Goal: Transaction & Acquisition: Purchase product/service

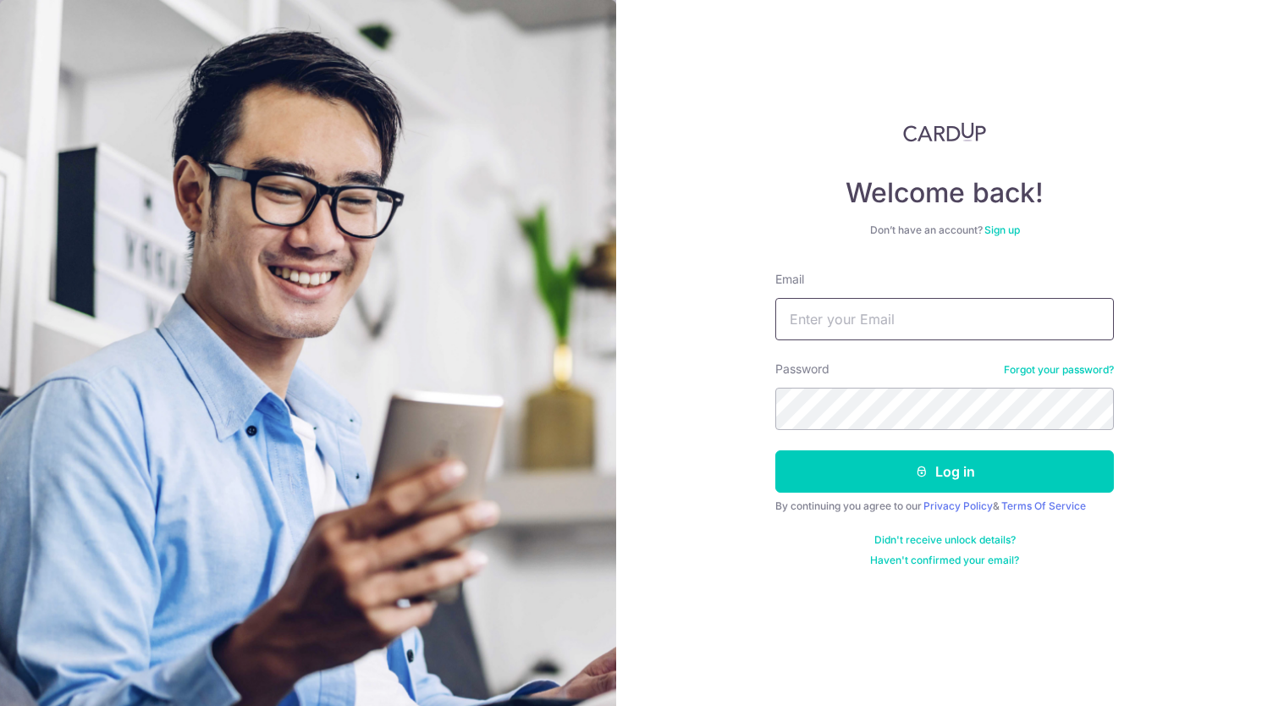
click at [843, 324] on input "Email" at bounding box center [945, 319] width 339 height 42
type input "[EMAIL_ADDRESS][DOMAIN_NAME]"
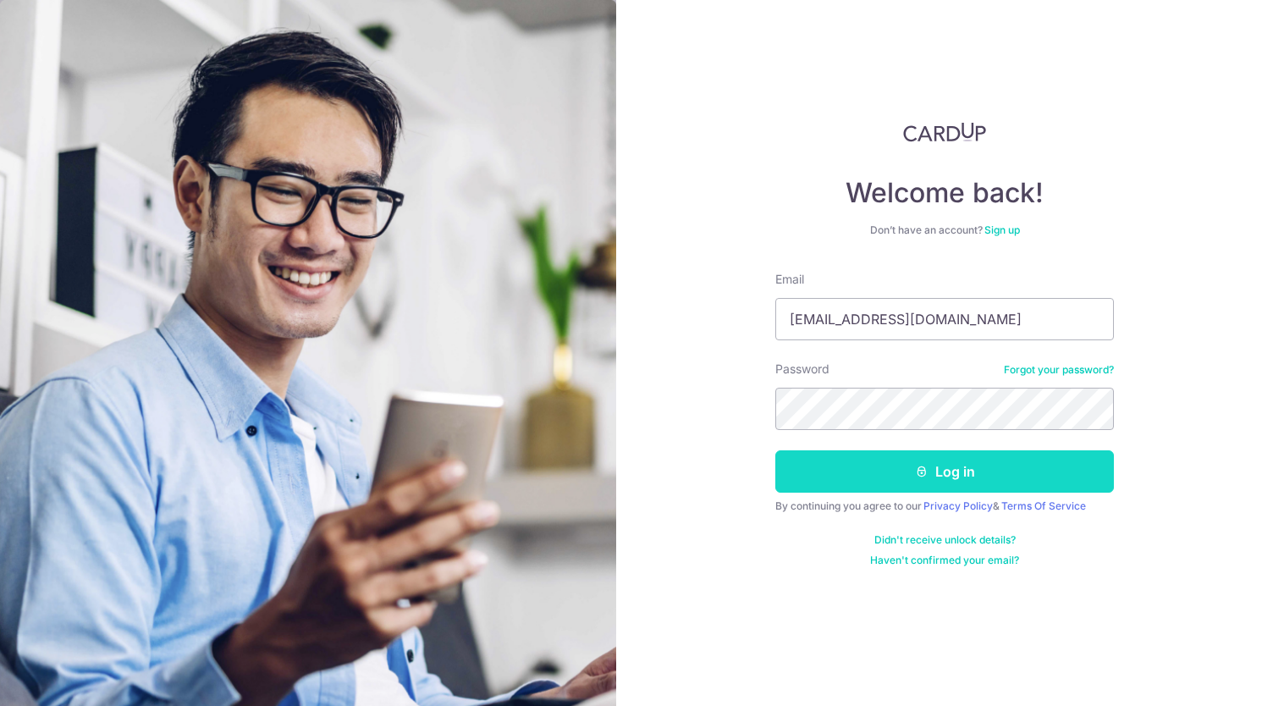
click at [976, 471] on button "Log in" at bounding box center [945, 471] width 339 height 42
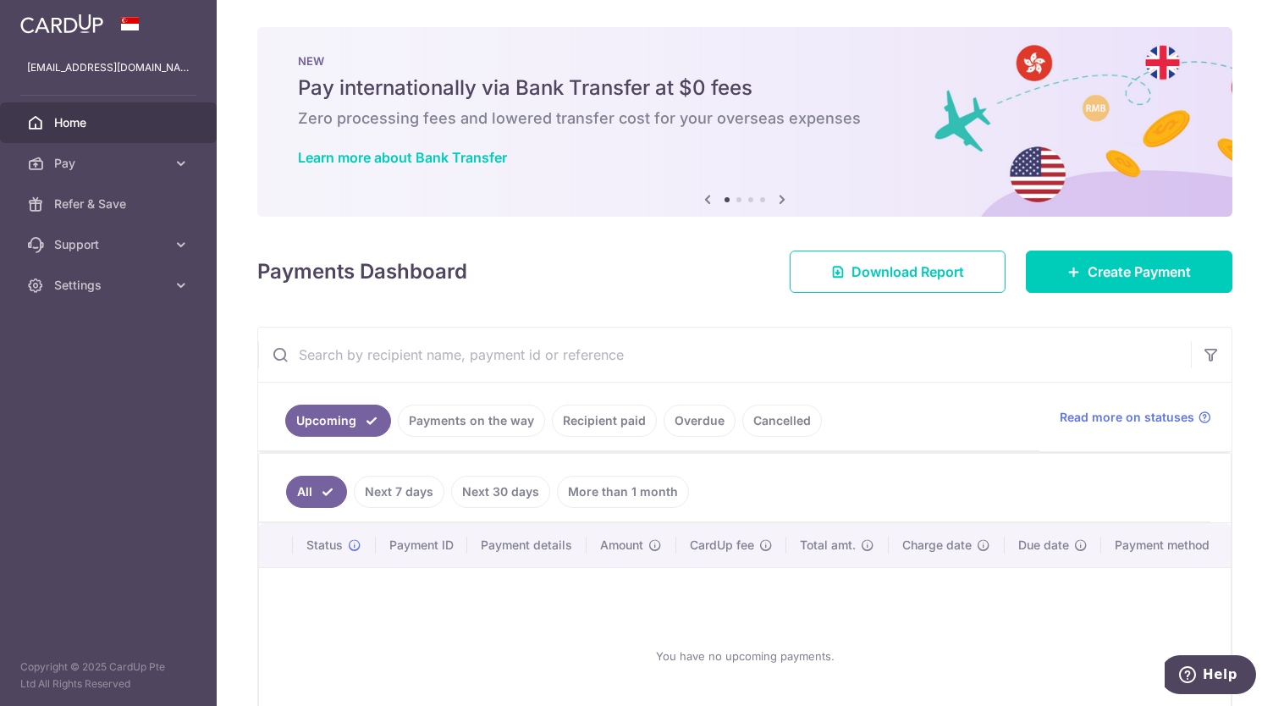
click at [403, 485] on link "Next 7 days" at bounding box center [399, 492] width 91 height 32
click at [492, 492] on link "Next 30 days" at bounding box center [500, 492] width 99 height 32
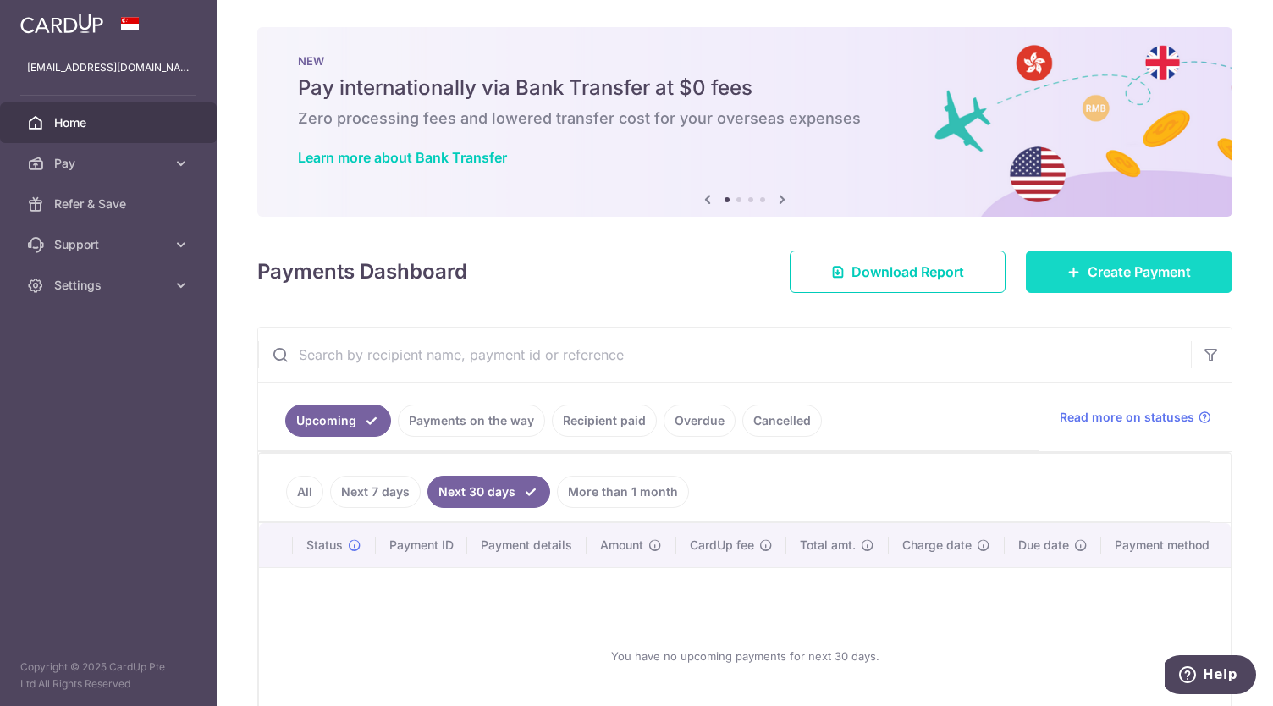
drag, startPoint x: 1079, startPoint y: 258, endPoint x: 1083, endPoint y: 267, distance: 9.5
click at [1079, 259] on link "Create Payment" at bounding box center [1129, 272] width 207 height 42
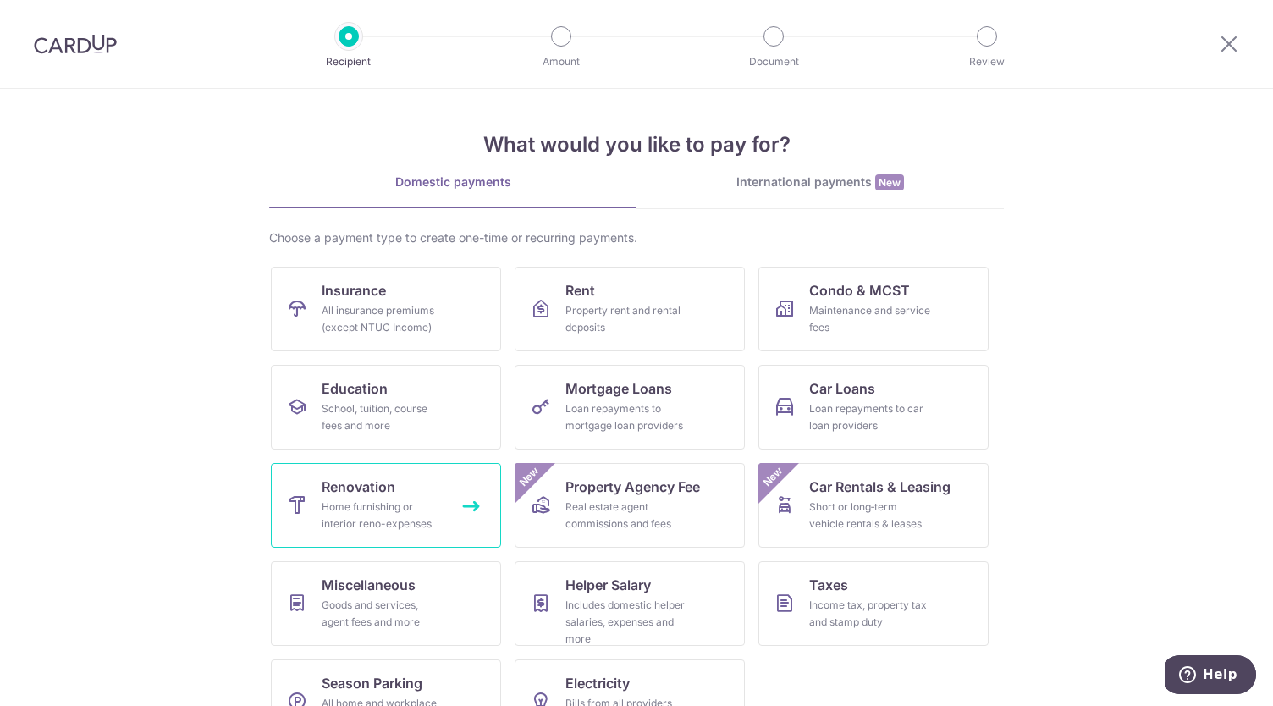
click at [354, 500] on div "Home furnishing or interior reno-expenses" at bounding box center [383, 516] width 122 height 34
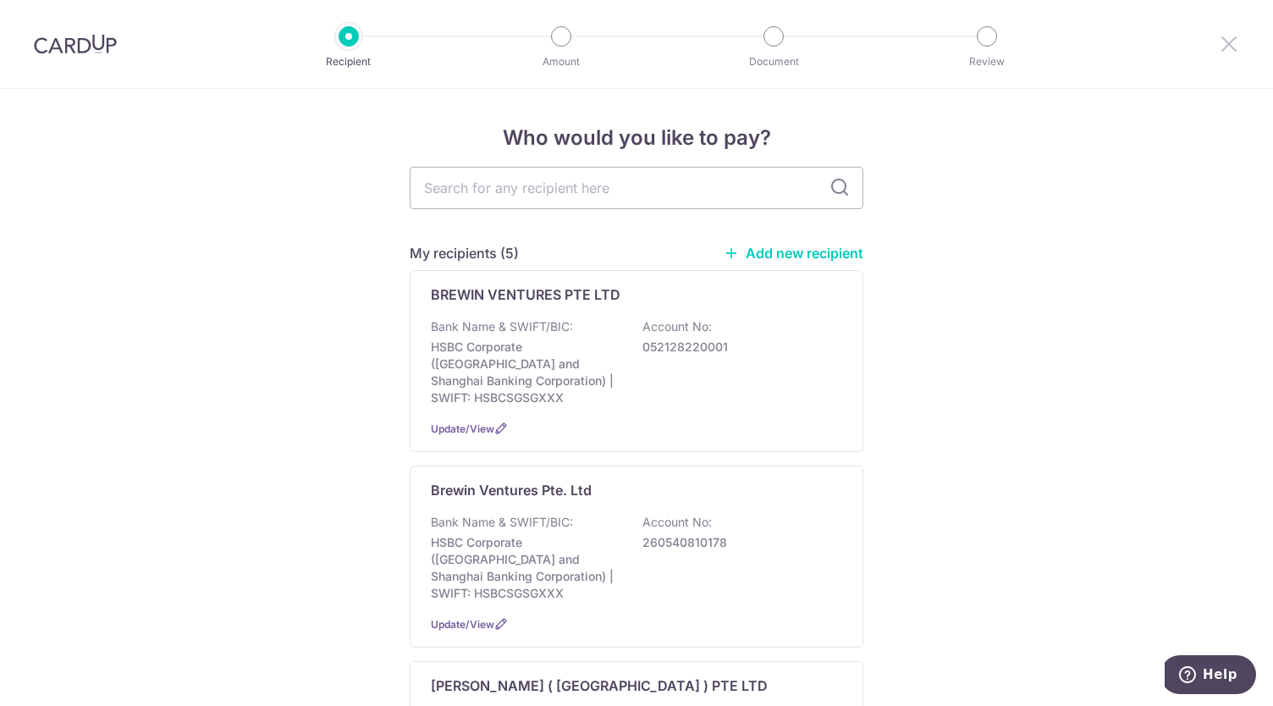
click at [1231, 41] on icon at bounding box center [1229, 43] width 20 height 21
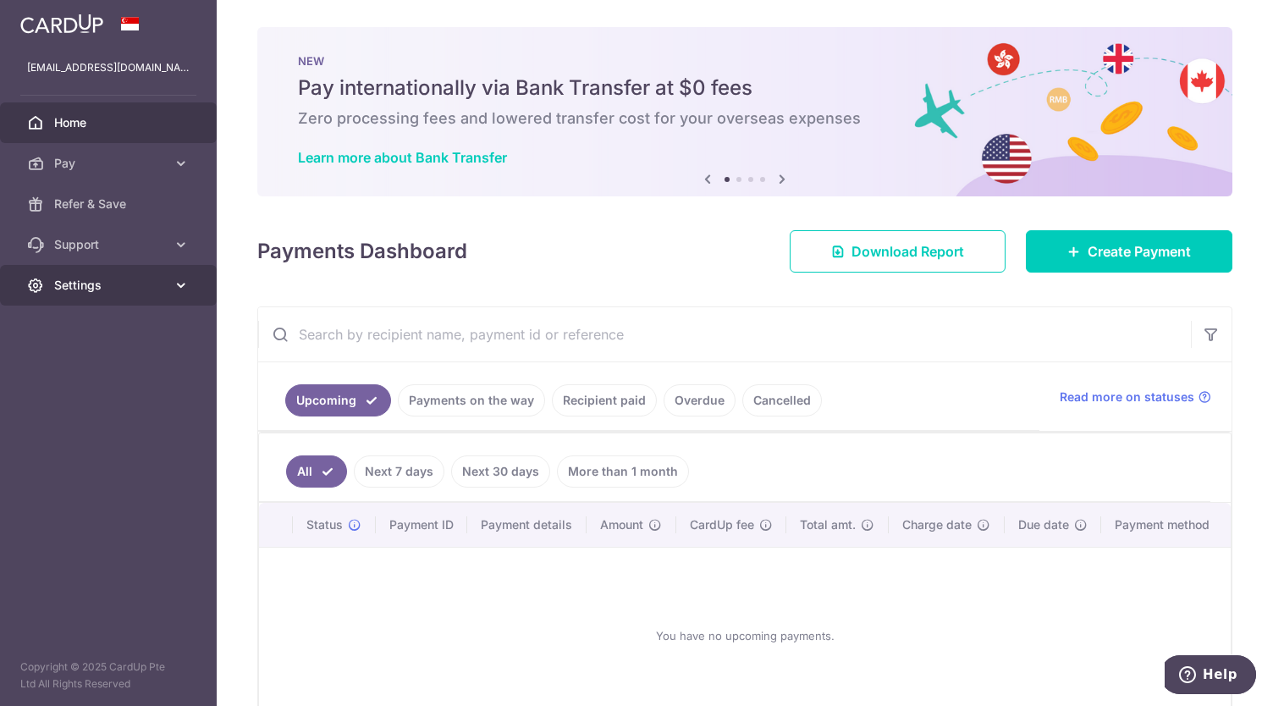
click at [152, 290] on span "Settings" at bounding box center [110, 285] width 112 height 17
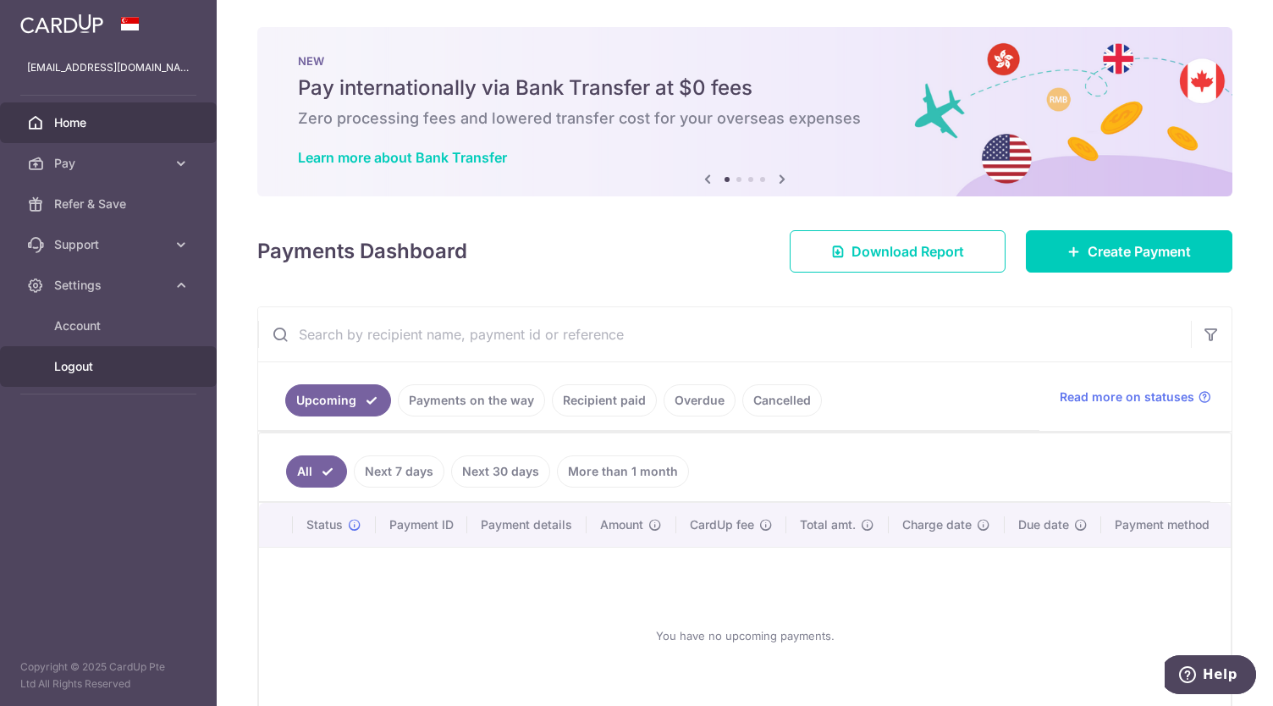
click at [80, 360] on span "Logout" at bounding box center [110, 366] width 112 height 17
